Goal: Information Seeking & Learning: Learn about a topic

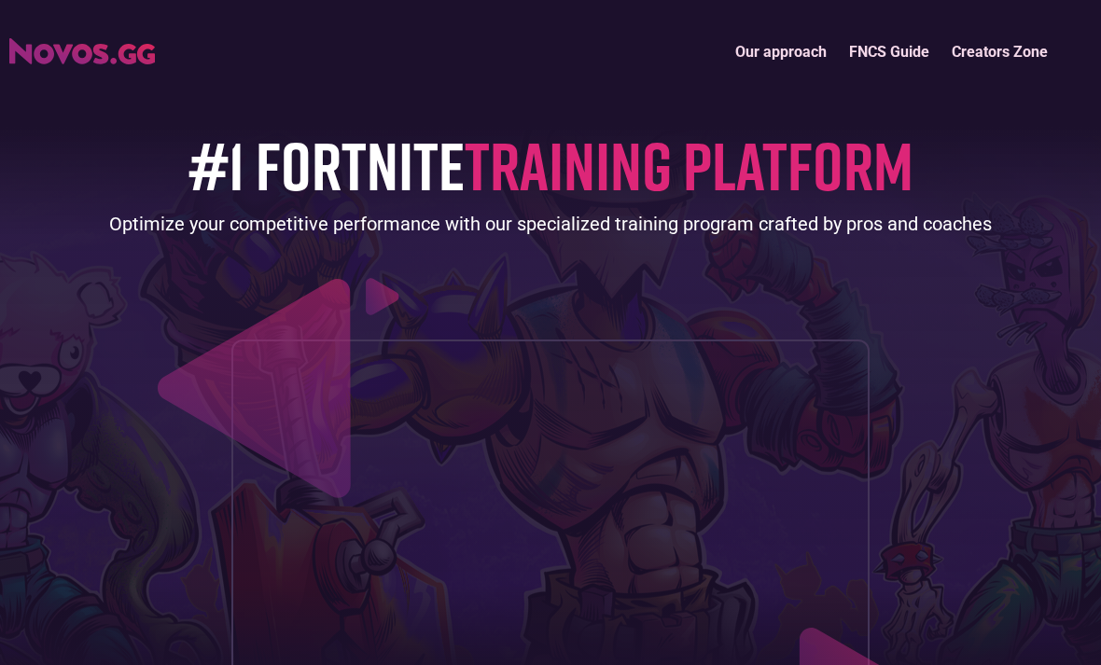
click at [904, 58] on link "FNCS Guide" at bounding box center [889, 52] width 103 height 40
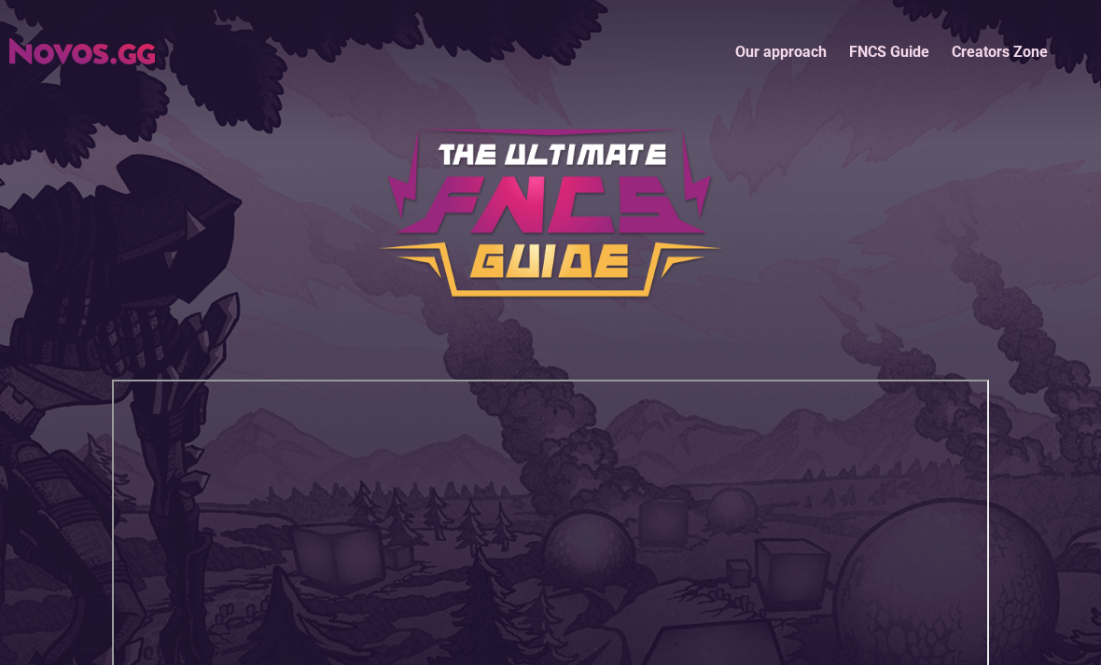
click at [49, 44] on img "home" at bounding box center [81, 51] width 145 height 26
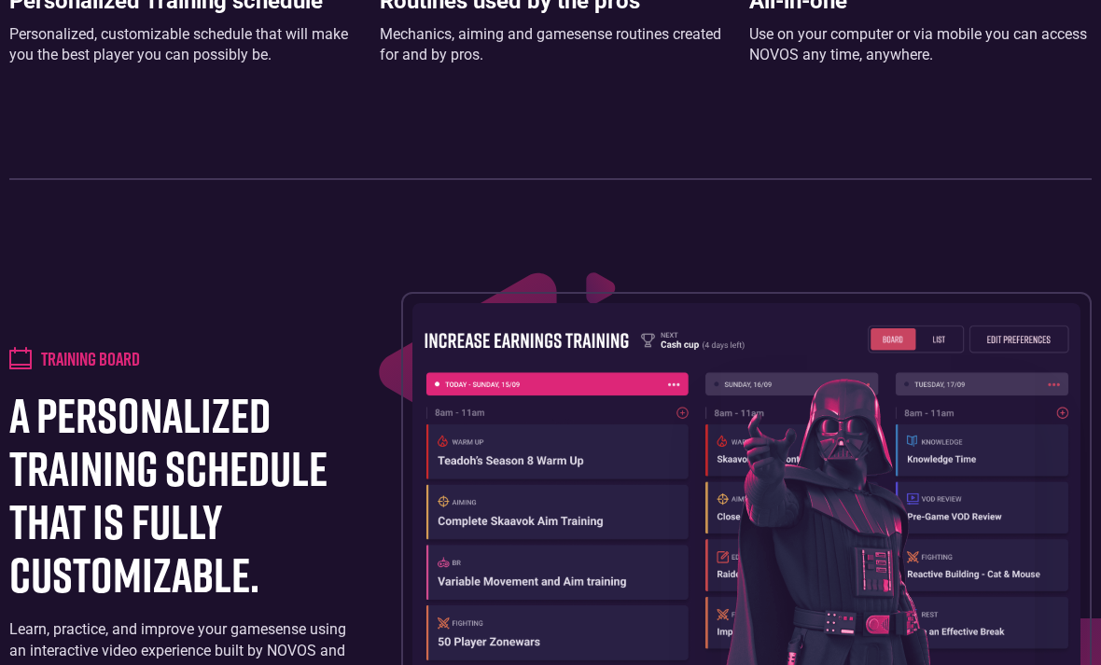
scroll to position [1492, 0]
